Goal: Download file/media

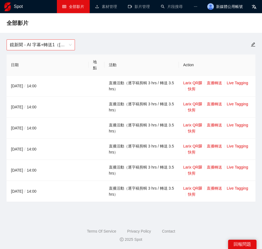
click at [64, 47] on span "鏡新聞 - AI 字幕+轉送1（[DATE]-[DATE]）" at bounding box center [41, 45] width 62 height 10
click at [23, 48] on span "鏡新聞 - AI 字幕+轉送1（[DATE]-[DATE]）" at bounding box center [41, 45] width 62 height 10
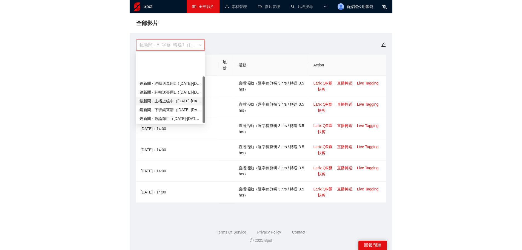
scroll to position [35, 0]
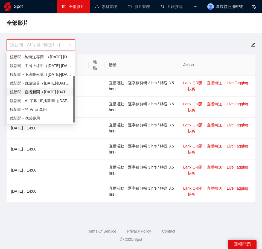
click at [46, 89] on div "鏡新聞 - 直播新聞（[DATE]-[DATE]）" at bounding box center [41, 92] width 68 height 9
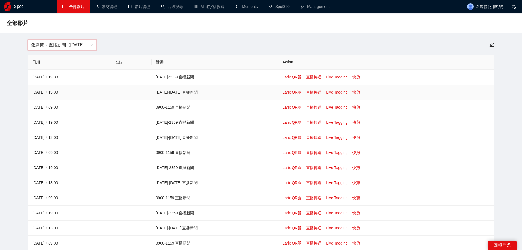
click at [262, 92] on link "快剪" at bounding box center [356, 92] width 8 height 4
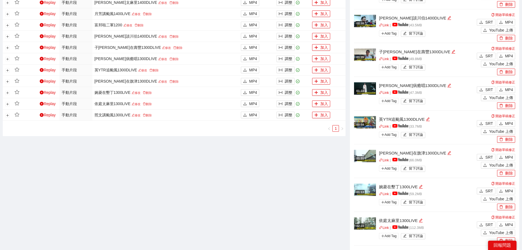
scroll to position [356, 0]
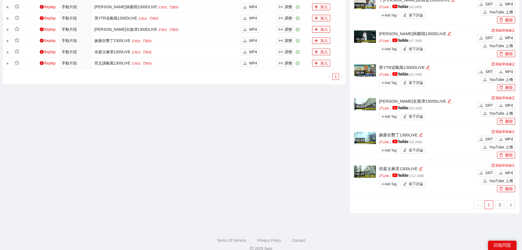
click at [262, 199] on div "01:37 [PERSON_NAME]太麻里1400DLIVE Link | | 75.9 MB Add Tag 留下評論 開啟草稿修正 SRT MP4 Yo…" at bounding box center [434, 32] width 161 height 352
click at [262, 203] on link "2" at bounding box center [500, 204] width 8 height 8
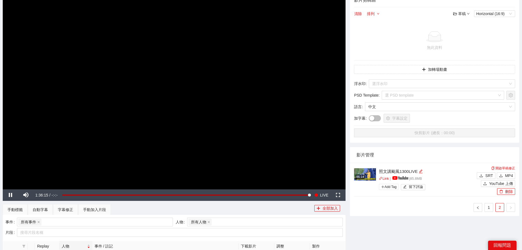
scroll to position [0, 0]
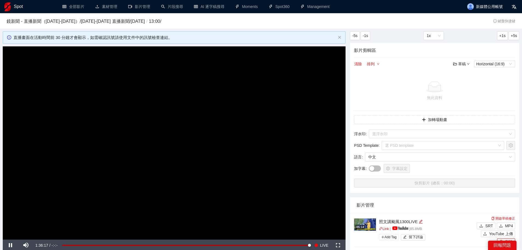
click at [19, 8] on h1 "Spot" at bounding box center [18, 6] width 9 height 13
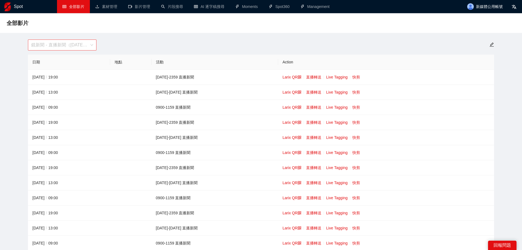
click at [56, 45] on span "鏡新聞 - 直播新聞（[DATE]-[DATE]）" at bounding box center [62, 45] width 62 height 10
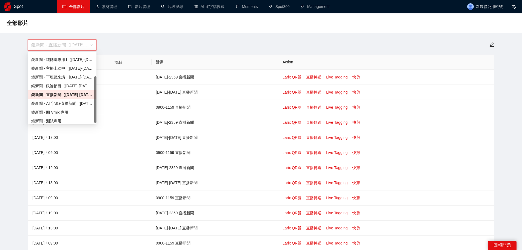
scroll to position [35, 0]
drag, startPoint x: 96, startPoint y: 78, endPoint x: 94, endPoint y: 97, distance: 19.5
click at [94, 97] on div at bounding box center [95, 99] width 2 height 47
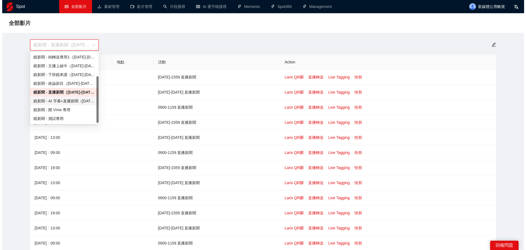
scroll to position [0, 0]
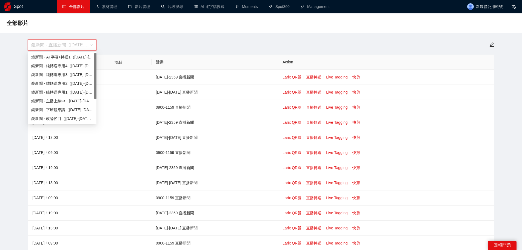
drag, startPoint x: 95, startPoint y: 104, endPoint x: 93, endPoint y: 53, distance: 51.0
click at [93, 53] on div "鏡新聞 - AI 字幕+轉送1（[DATE]-[DATE]） 鏡新聞 - 純轉送專用4（[DATE]-[DATE]） 鏡新聞 - 純轉送專用3（[DATE]-…" at bounding box center [62, 88] width 68 height 70
click at [85, 57] on div "鏡新聞 - AI 字幕+轉送1（[DATE]-[DATE]）" at bounding box center [62, 57] width 62 height 6
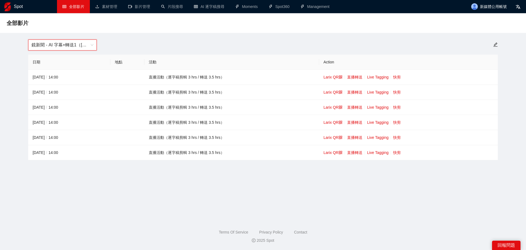
click at [73, 42] on span "鏡新聞 - AI 字幕+轉送1（[DATE]-[DATE]）" at bounding box center [63, 45] width 62 height 10
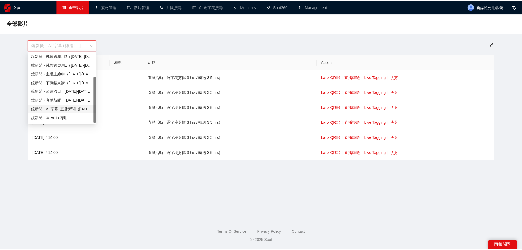
scroll to position [35, 0]
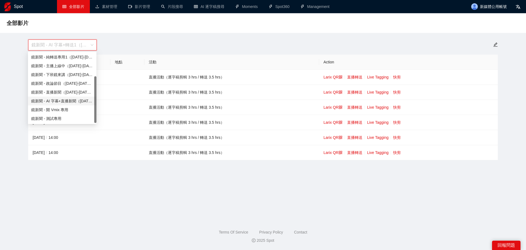
click at [73, 103] on div "鏡新聞 - AI 字幕+直播新聞（[DATE]-[DATE]）" at bounding box center [62, 101] width 62 height 6
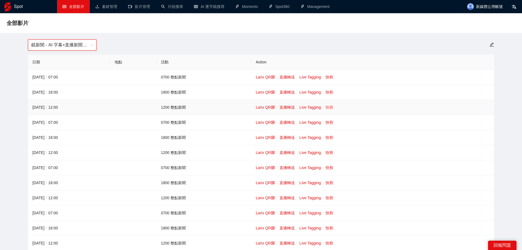
click at [262, 109] on link "快剪" at bounding box center [329, 107] width 8 height 4
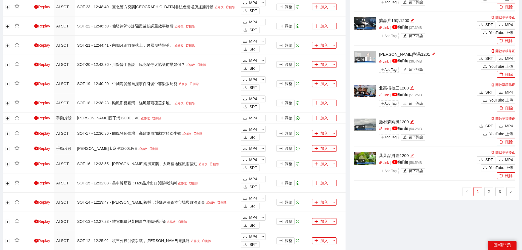
scroll to position [384, 0]
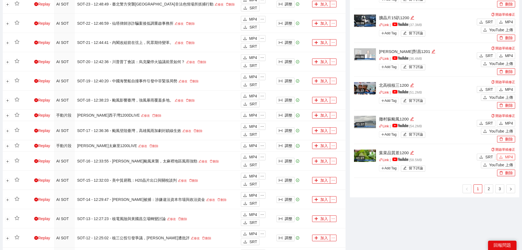
click at [262, 158] on span "MP4" at bounding box center [509, 157] width 8 height 6
drag, startPoint x: 504, startPoint y: 121, endPoint x: 488, endPoint y: 193, distance: 73.9
click at [262, 121] on button "MP4" at bounding box center [506, 123] width 18 height 7
click at [262, 192] on link "2" at bounding box center [489, 188] width 8 height 8
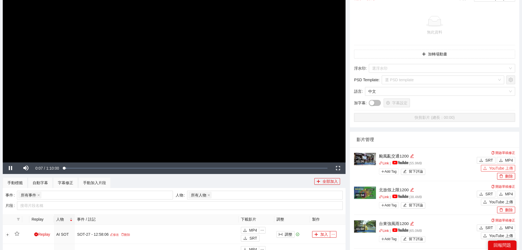
scroll to position [82, 0]
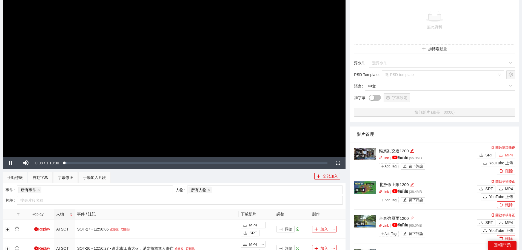
click at [262, 155] on span "MP4" at bounding box center [509, 155] width 8 height 6
click at [262, 189] on button "MP4" at bounding box center [506, 188] width 18 height 7
click at [262, 219] on span "MP4" at bounding box center [509, 222] width 8 height 6
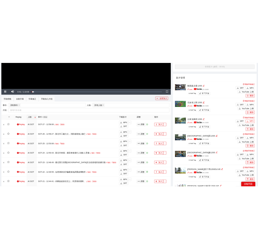
scroll to position [192, 0]
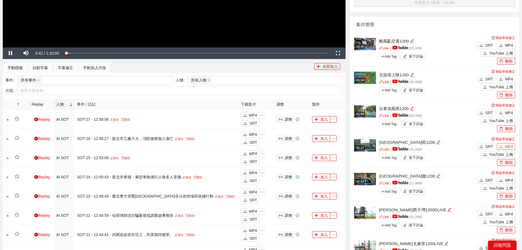
click at [262, 145] on span "MP4" at bounding box center [509, 146] width 8 height 6
